Goal: Consume media (video, audio): Watch videos, listen to music or podcasts

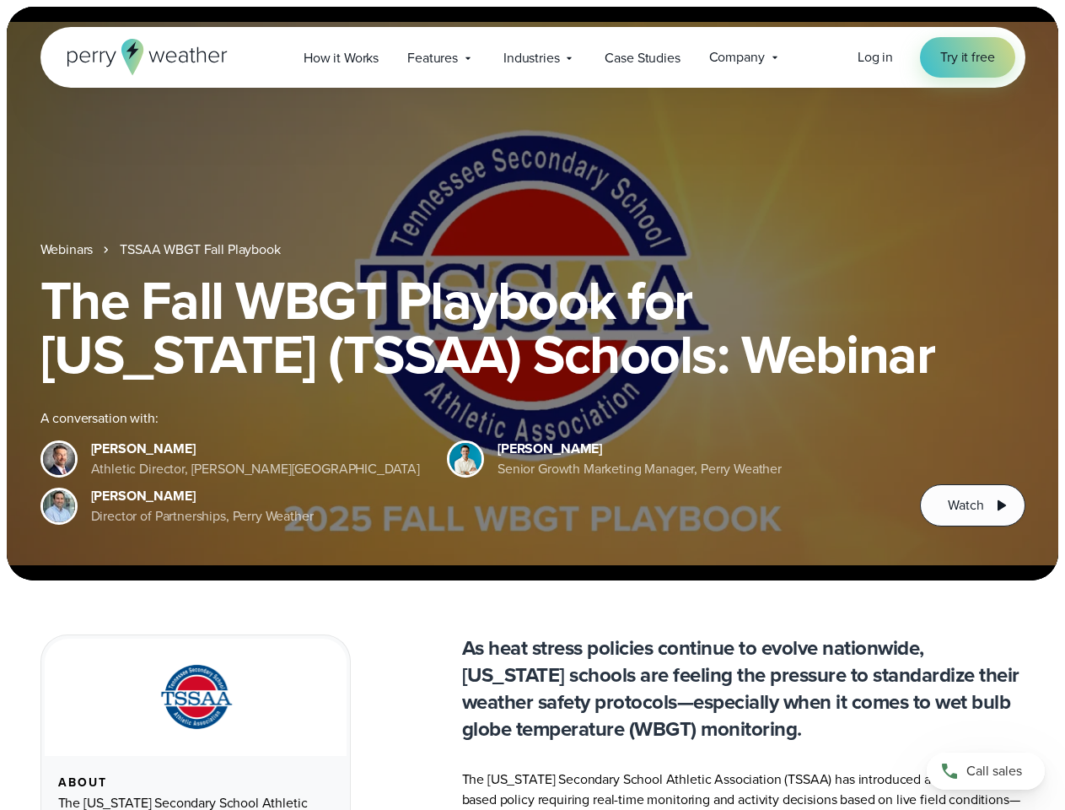
click at [532, 405] on div "The Fall WBGT Playbook for [US_STATE] (TSSAA) Schools: Webinar A conversation w…" at bounding box center [532, 399] width 985 height 253
click at [532, 57] on span "Industries" at bounding box center [531, 58] width 56 height 20
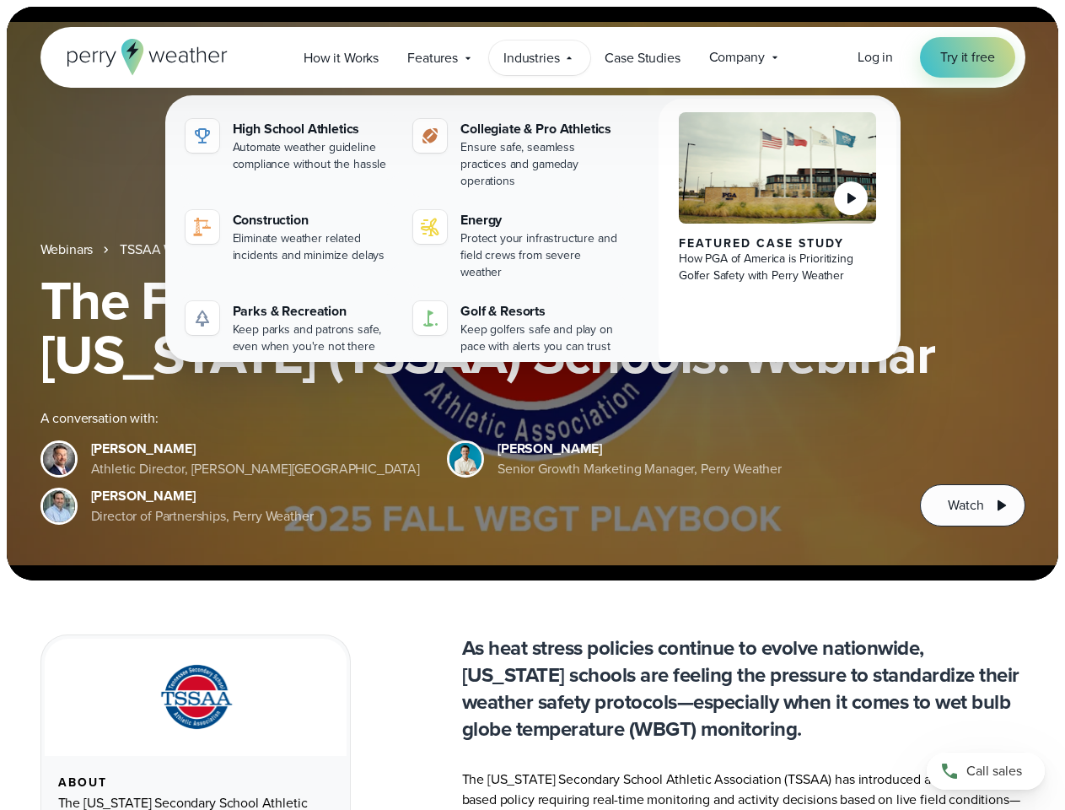
click at [532, 293] on h1 "The Fall WBGT Playbook for [US_STATE] (TSSAA) Schools: Webinar" at bounding box center [532, 327] width 985 height 108
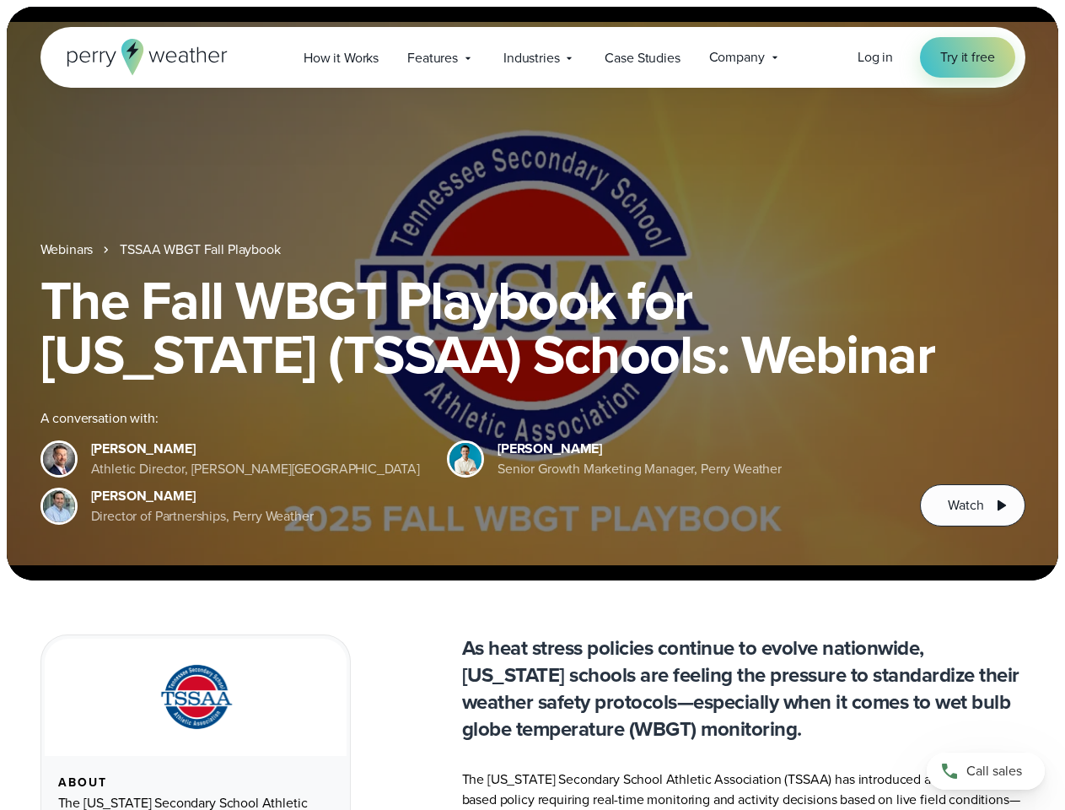
click at [202, 250] on link "TSSAA WBGT Fall Playbook" at bounding box center [200, 249] width 160 height 20
click at [972, 505] on span "Watch" at bounding box center [965, 505] width 35 height 20
